Goal: Navigation & Orientation: Find specific page/section

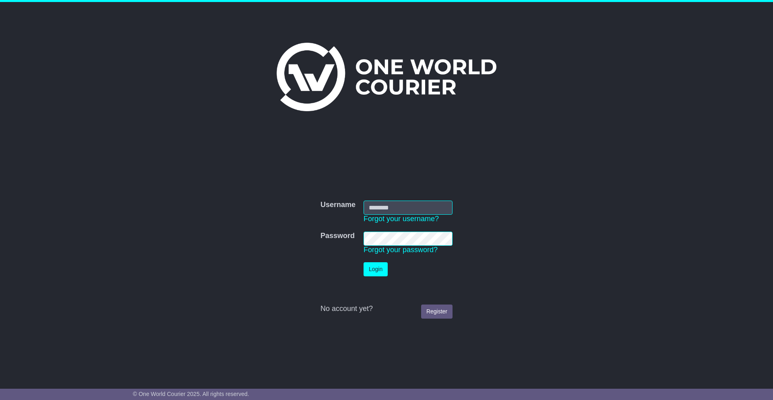
type input "**********"
click at [371, 273] on button "Login" at bounding box center [376, 269] width 24 height 14
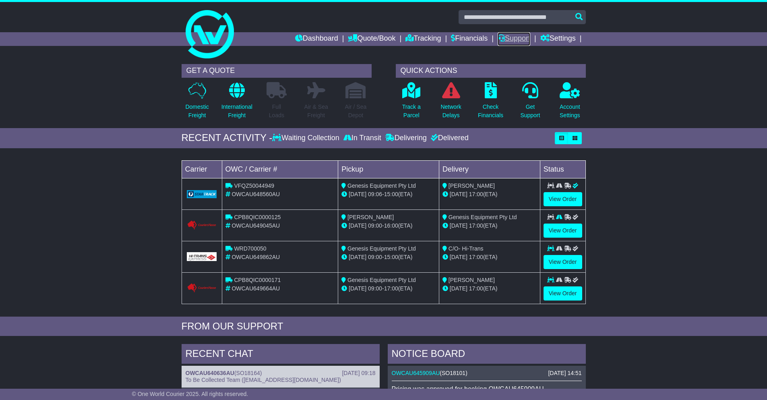
click at [508, 41] on link "Support" at bounding box center [514, 39] width 33 height 14
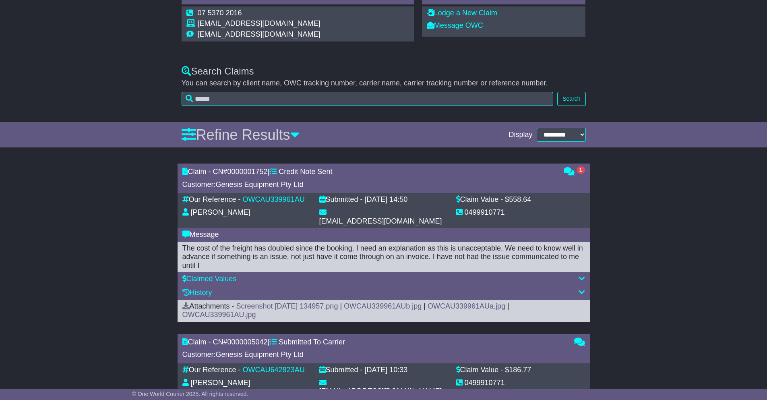
scroll to position [161, 0]
click at [579, 170] on span "1" at bounding box center [581, 169] width 8 height 7
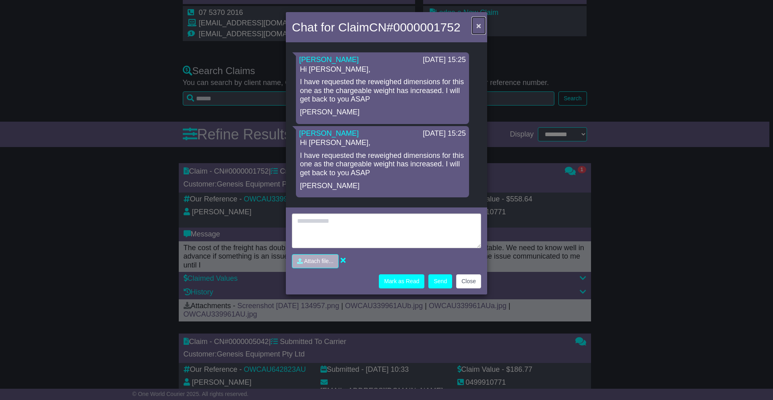
click at [477, 28] on span "×" at bounding box center [478, 25] width 5 height 9
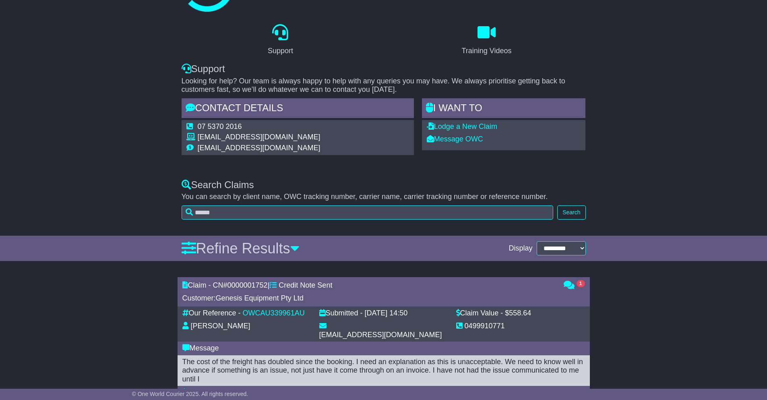
scroll to position [0, 0]
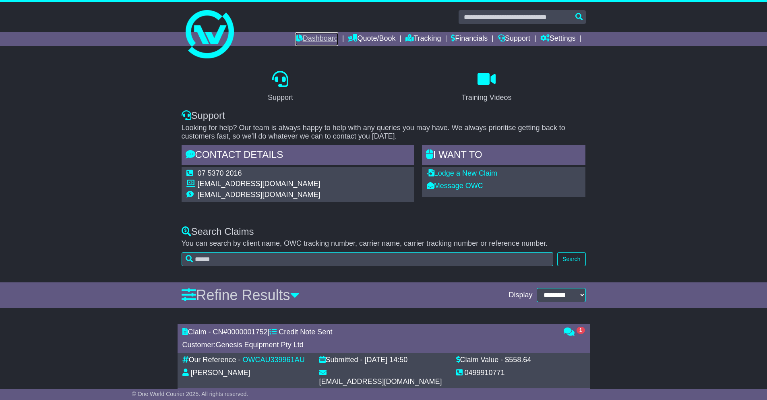
click at [295, 38] on link "Dashboard" at bounding box center [316, 39] width 43 height 14
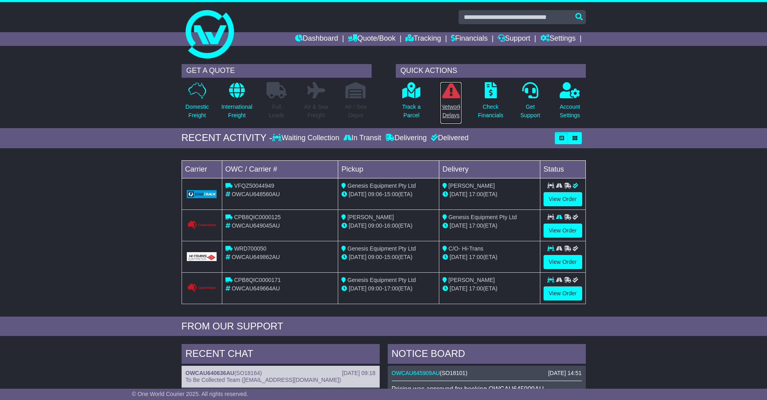
click at [445, 89] on icon at bounding box center [451, 90] width 18 height 16
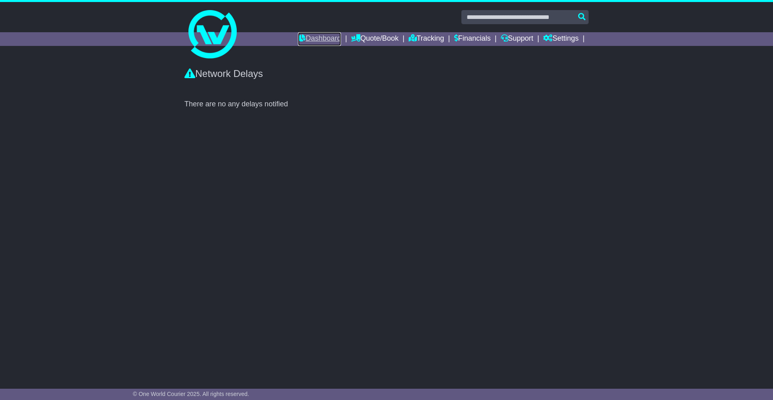
click at [310, 34] on link "Dashboard" at bounding box center [319, 39] width 43 height 14
